Goal: Task Accomplishment & Management: Manage account settings

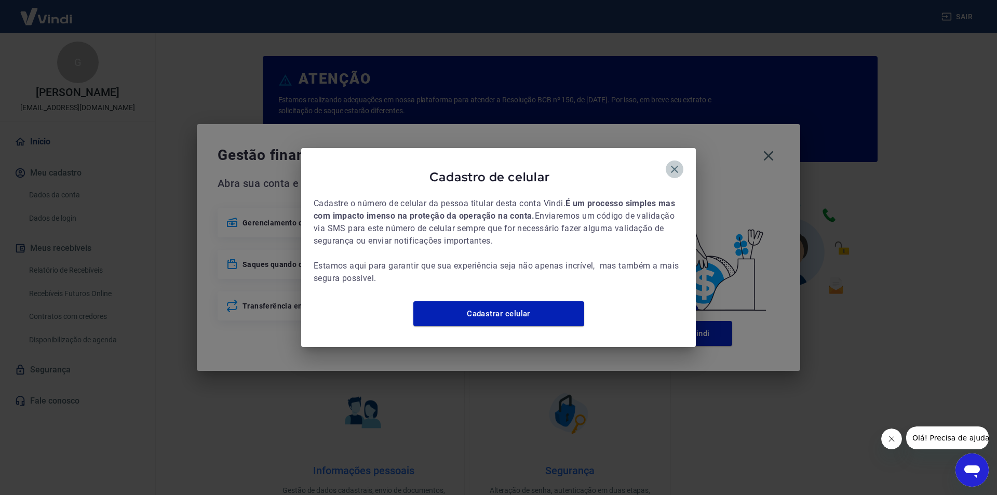
click at [669, 163] on icon "button" at bounding box center [675, 169] width 12 height 12
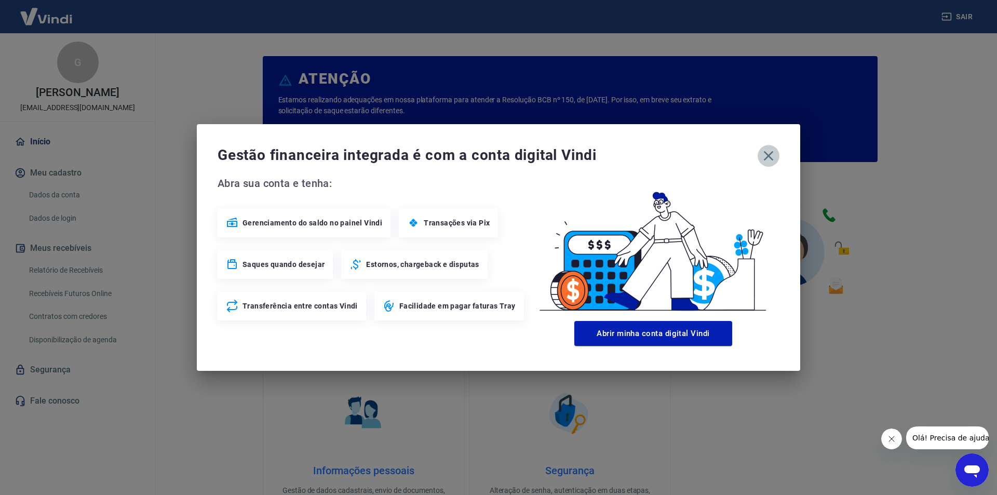
click at [769, 157] on icon "button" at bounding box center [768, 156] width 17 height 17
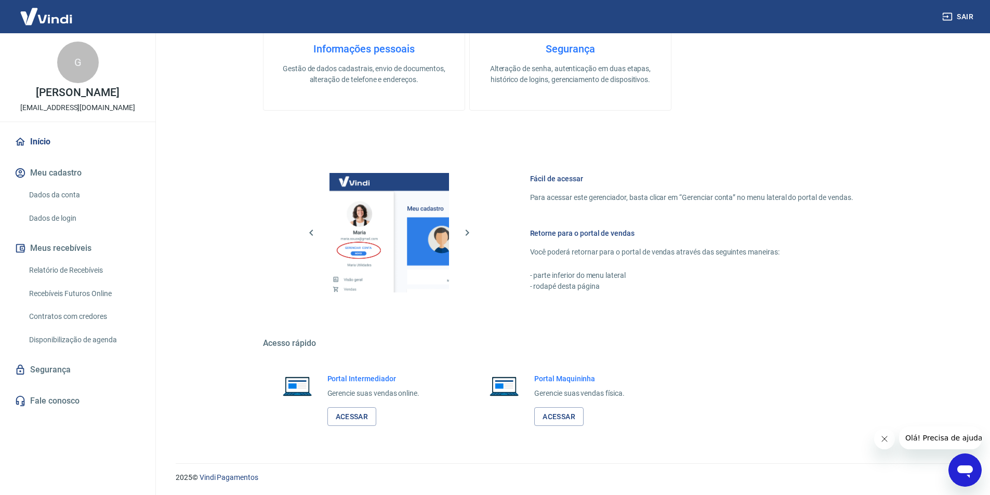
scroll to position [422, 0]
click at [342, 412] on link "Acessar" at bounding box center [351, 416] width 49 height 19
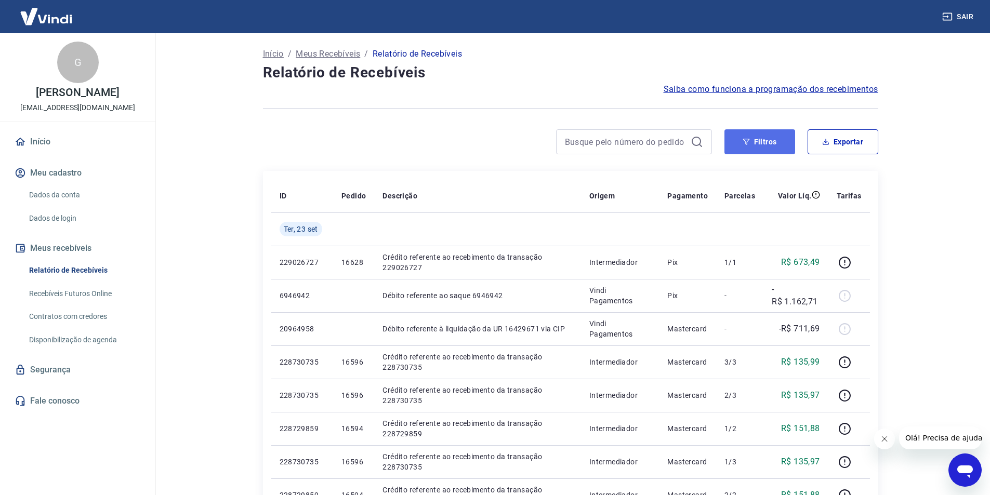
click at [781, 143] on button "Filtros" at bounding box center [759, 141] width 71 height 25
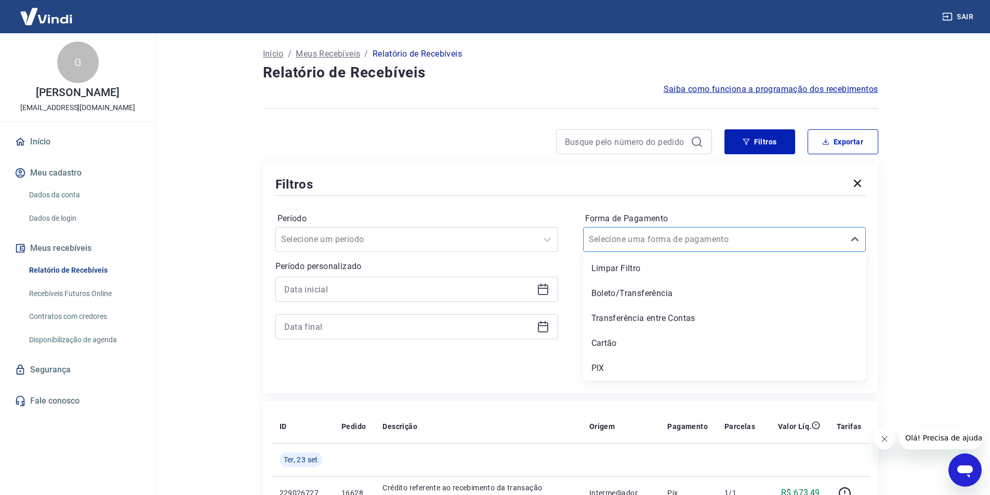
click at [659, 235] on input "Forma de Pagamento" at bounding box center [641, 239] width 105 height 12
click at [625, 343] on div "Cartão" at bounding box center [724, 343] width 283 height 21
click at [406, 289] on input at bounding box center [408, 290] width 248 height 16
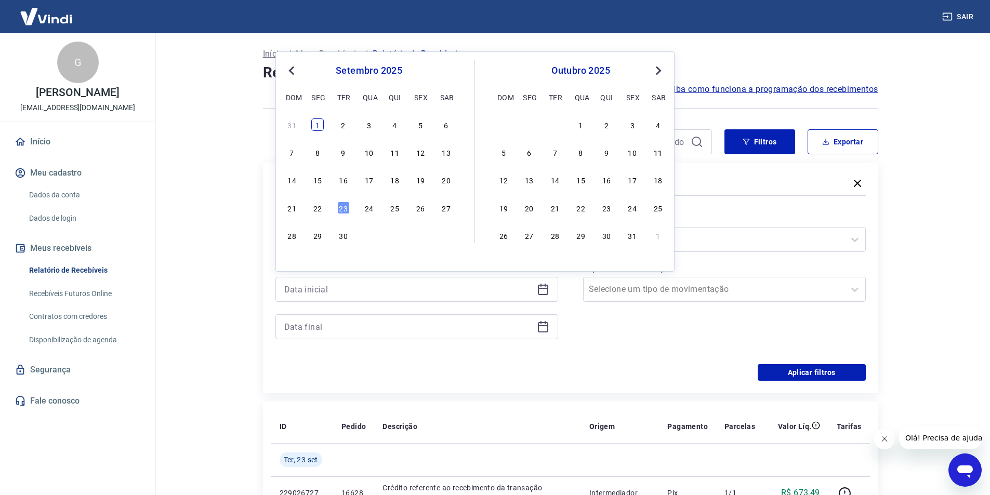
click at [318, 127] on div "1" at bounding box center [317, 124] width 12 height 12
type input "01/09/2025"
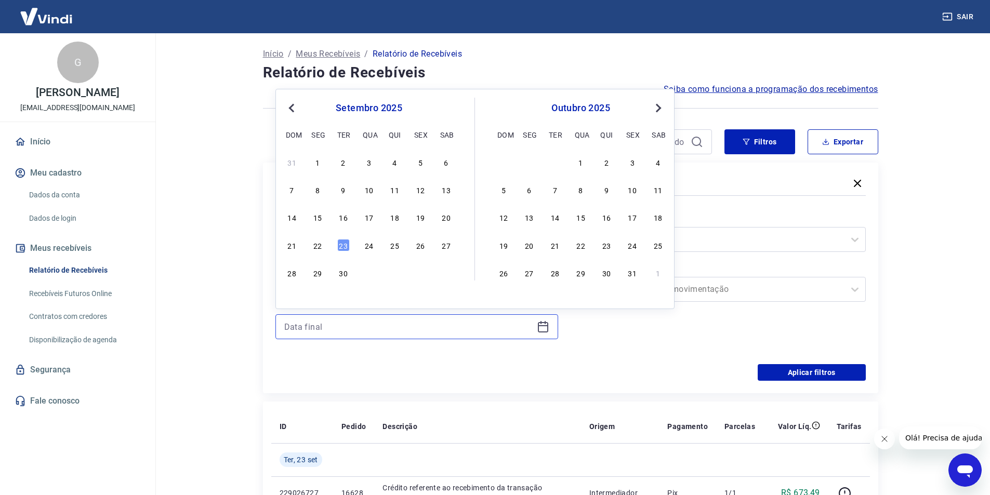
click at [364, 324] on input at bounding box center [408, 327] width 248 height 16
click at [348, 275] on div "30" at bounding box center [343, 272] width 12 height 12
type input "30/09/2025"
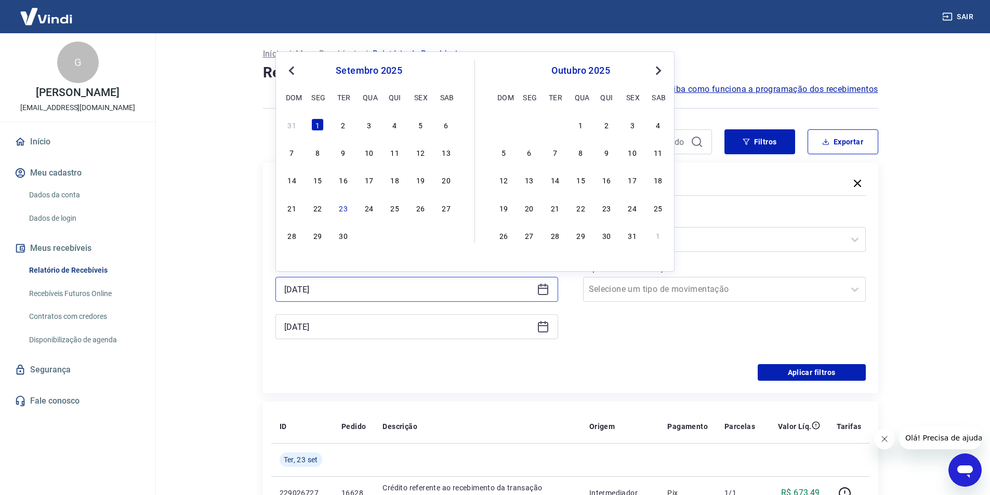
click at [359, 285] on input "01/09/2025" at bounding box center [408, 290] width 248 height 16
click at [292, 75] on span "Previous Month" at bounding box center [292, 70] width 0 height 12
click at [415, 124] on div "1" at bounding box center [420, 124] width 12 height 12
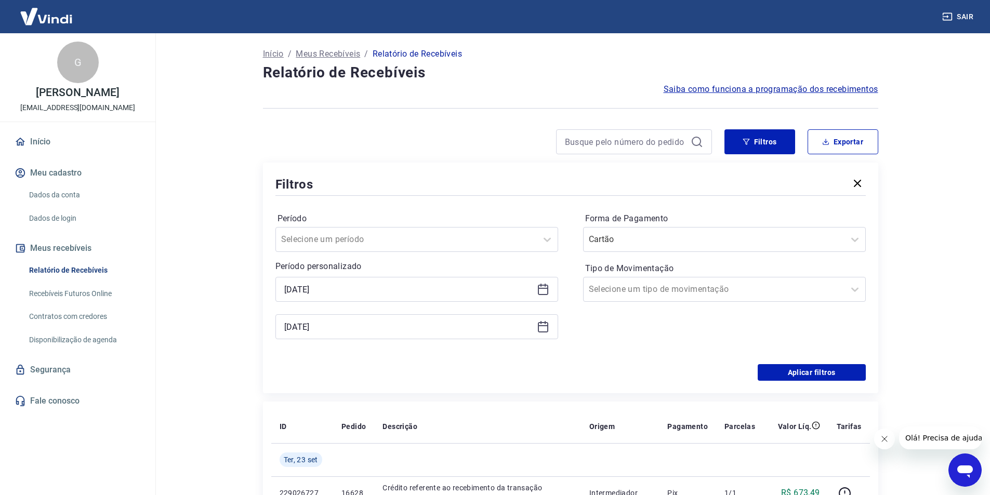
type input "01/08/2025"
click at [210, 313] on main "Início / Meus Recebíveis / Relatório de Recebíveis Relatório de Recebíveis Saib…" at bounding box center [570, 264] width 839 height 462
click at [328, 329] on input "30/09/2025" at bounding box center [408, 327] width 248 height 16
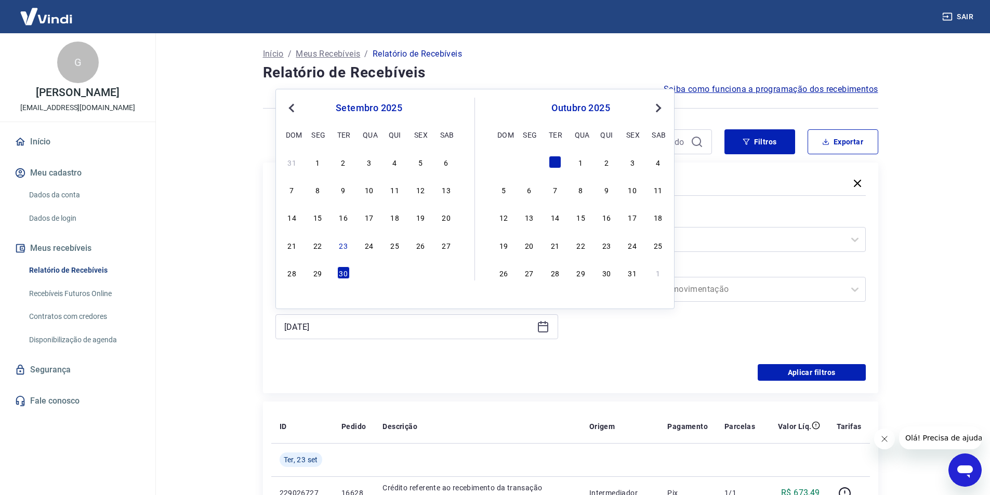
click at [288, 110] on button "Previous Month" at bounding box center [291, 108] width 12 height 12
drag, startPoint x: 287, startPoint y: 302, endPoint x: 675, endPoint y: 365, distance: 392.6
click at [287, 302] on div "31" at bounding box center [292, 300] width 12 height 12
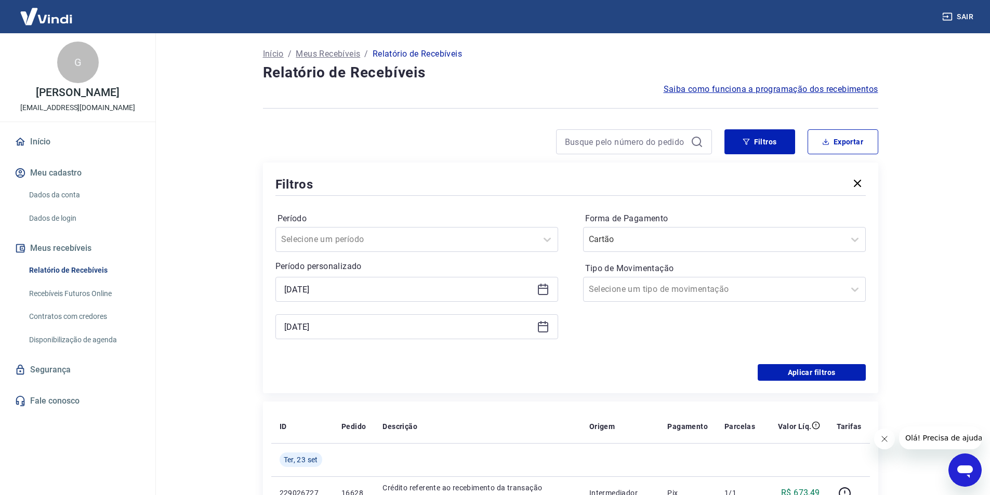
type input "31/08/2025"
click at [780, 379] on button "Aplicar filtros" at bounding box center [811, 372] width 108 height 17
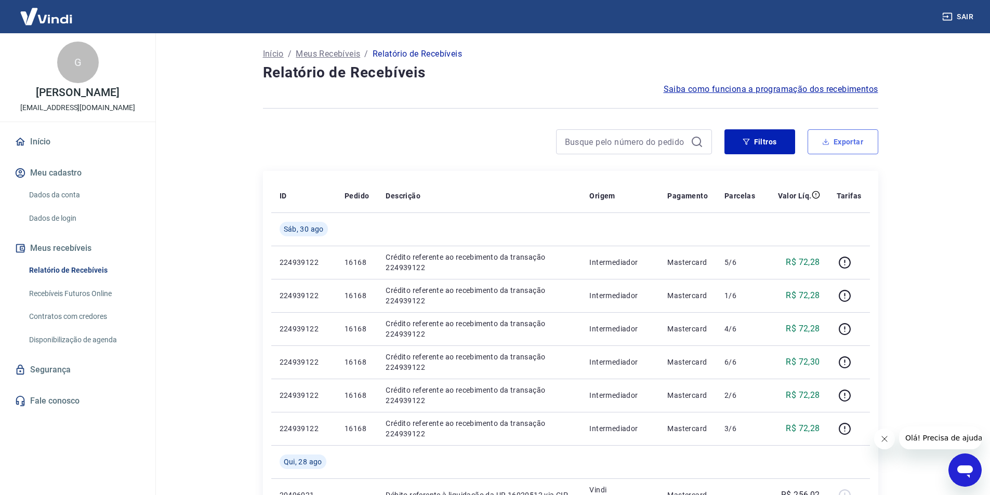
click at [842, 140] on button "Exportar" at bounding box center [842, 141] width 71 height 25
type input "01/08/2025"
type input "31/08/2025"
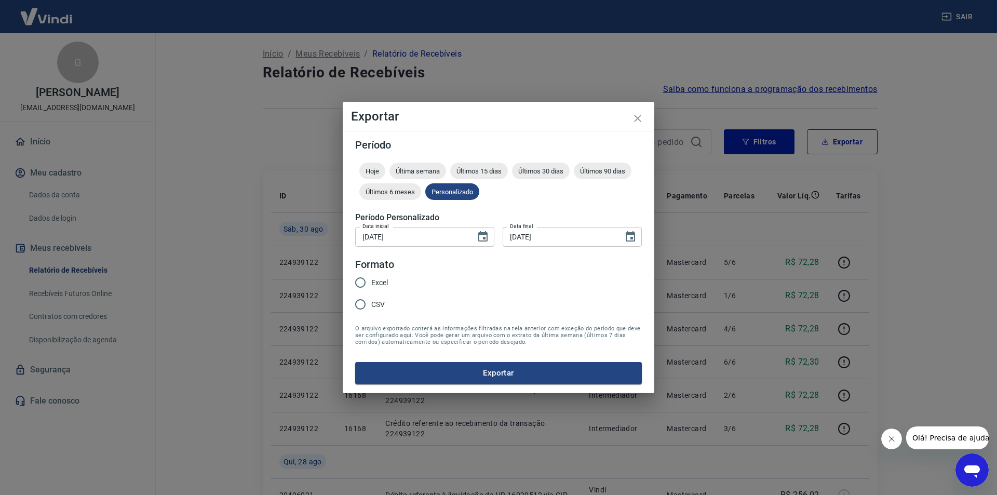
drag, startPoint x: 378, startPoint y: 283, endPoint x: 389, endPoint y: 299, distance: 19.5
click at [379, 283] on span "Excel" at bounding box center [379, 282] width 17 height 11
click at [371, 283] on input "Excel" at bounding box center [361, 283] width 22 height 22
radio input "true"
click at [429, 371] on button "Exportar" at bounding box center [498, 373] width 287 height 22
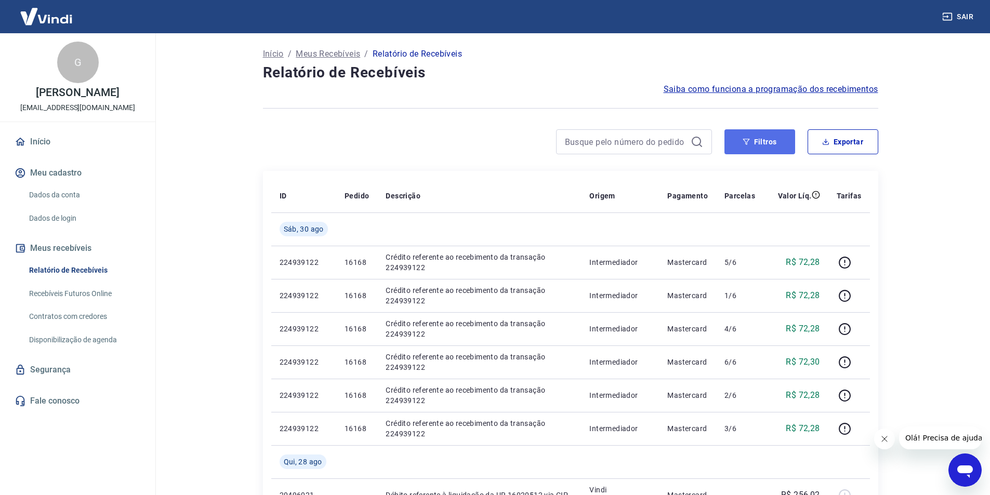
click at [766, 139] on button "Filtros" at bounding box center [759, 141] width 71 height 25
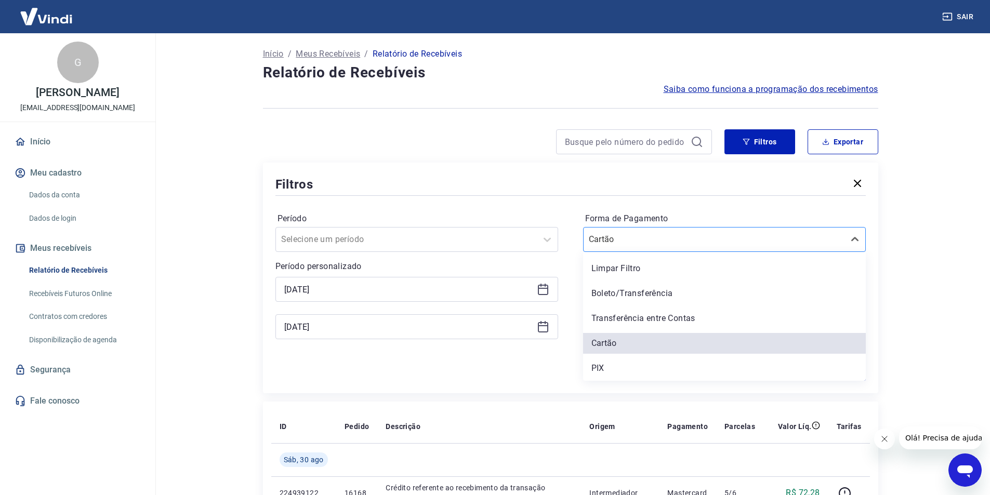
click at [713, 242] on div at bounding box center [714, 239] width 250 height 15
drag, startPoint x: 633, startPoint y: 372, endPoint x: 911, endPoint y: 241, distance: 307.4
click at [633, 372] on div "PIX" at bounding box center [724, 368] width 283 height 21
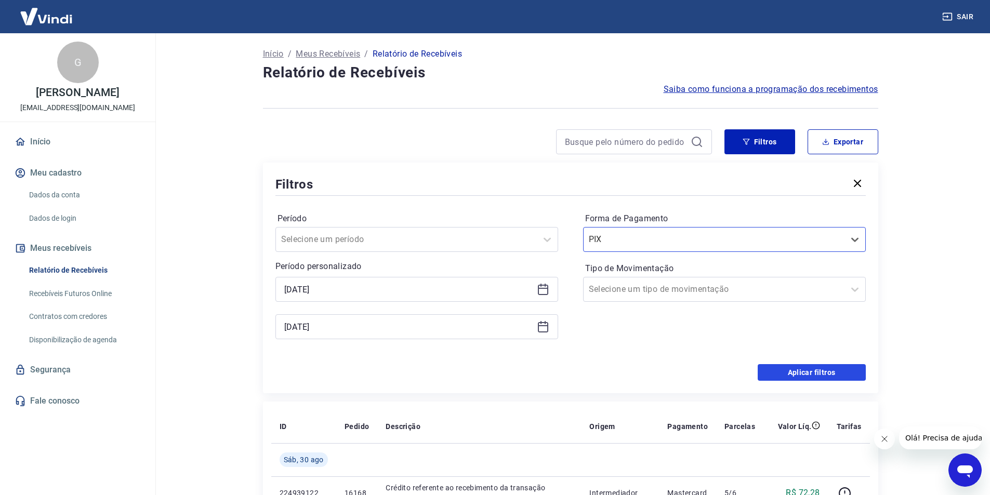
click at [780, 372] on button "Aplicar filtros" at bounding box center [811, 372] width 108 height 17
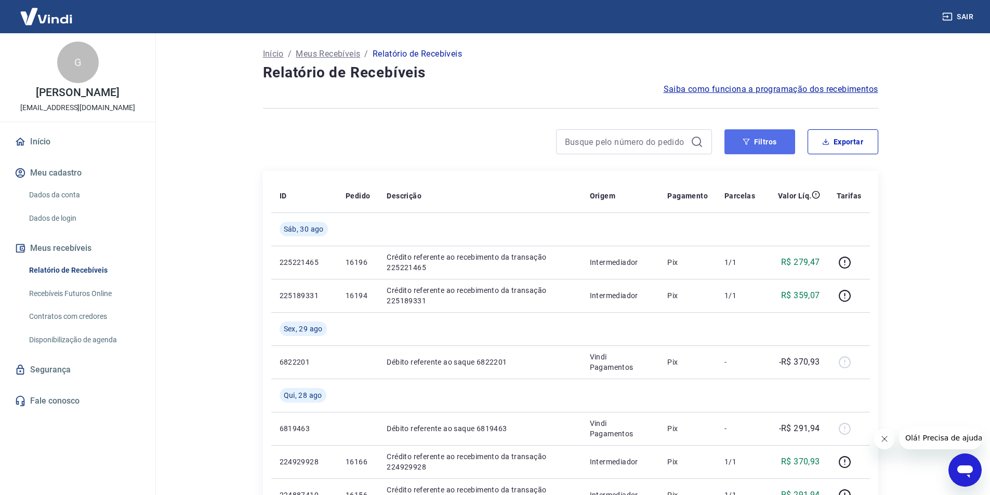
click at [760, 141] on button "Filtros" at bounding box center [759, 141] width 71 height 25
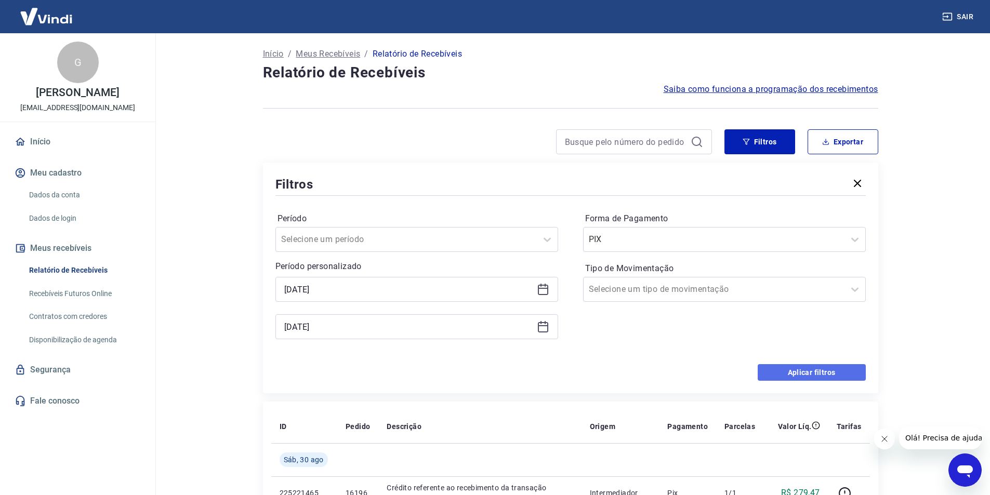
click at [792, 370] on button "Aplicar filtros" at bounding box center [811, 372] width 108 height 17
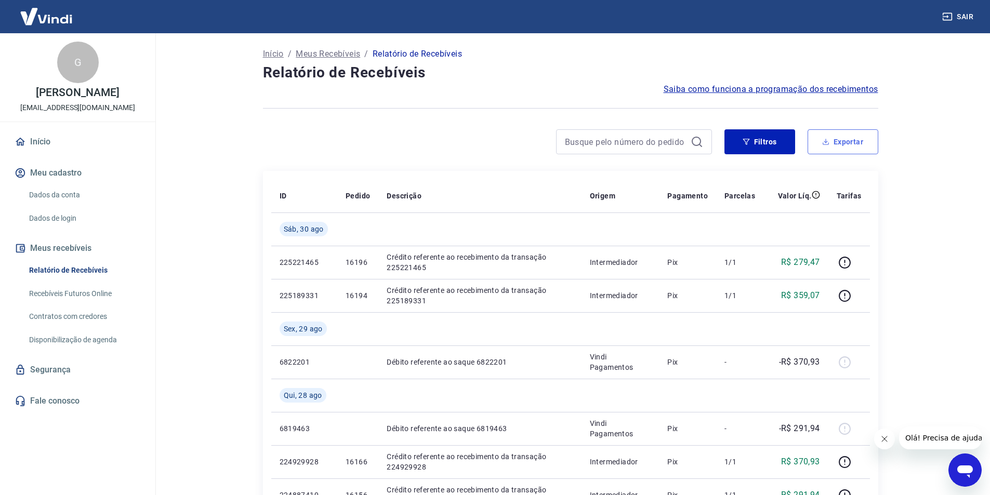
click at [844, 145] on button "Exportar" at bounding box center [842, 141] width 71 height 25
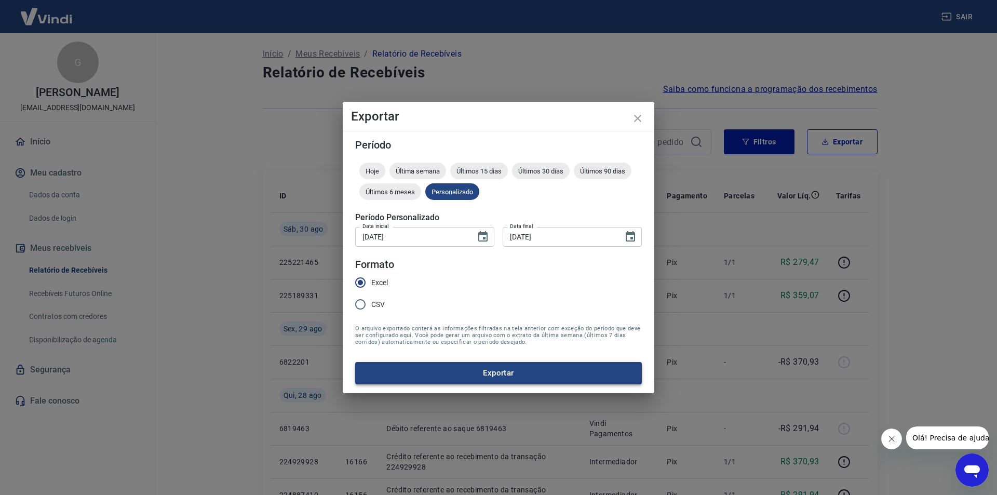
click at [491, 378] on button "Exportar" at bounding box center [498, 373] width 287 height 22
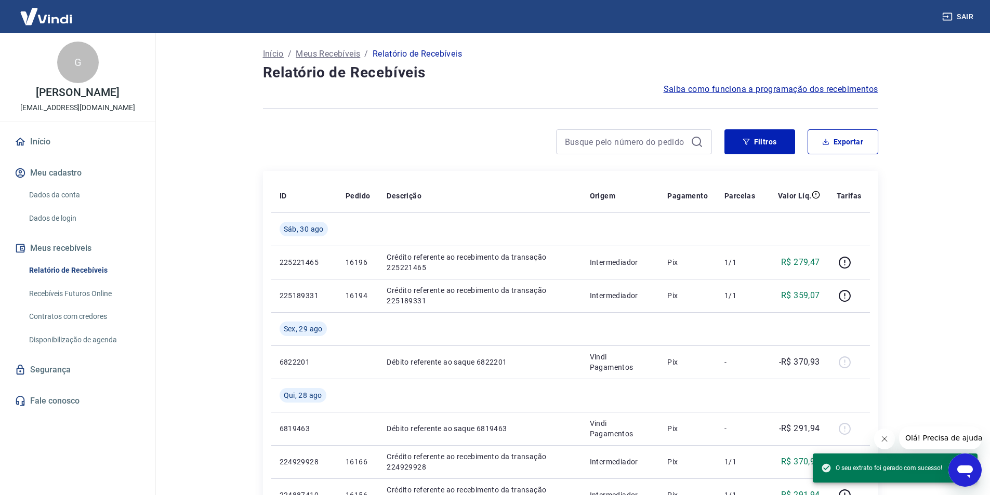
click at [190, 380] on main "Início / Meus Recebíveis / Relatório de Recebíveis Relatório de Recebíveis Saib…" at bounding box center [570, 264] width 839 height 462
